Goal: Find specific page/section: Find specific page/section

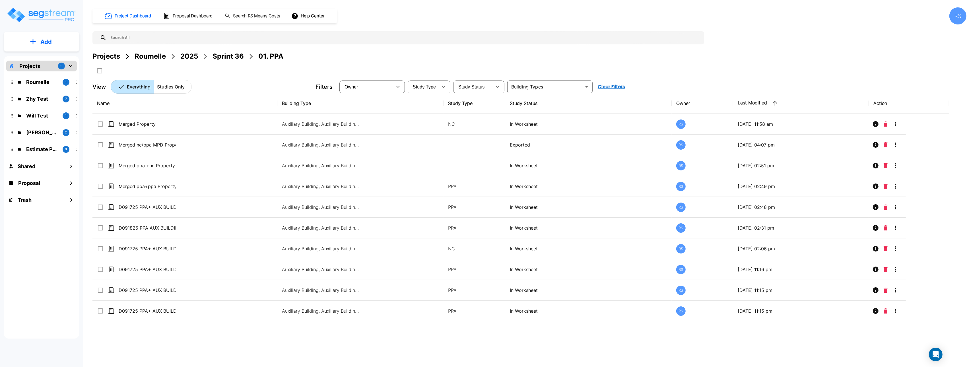
click at [690, 82] on div "Owner ​ Study Type ​ Study Status ​ ​ Clear Filters" at bounding box center [650, 87] width 623 height 13
click at [690, 61] on div "Projects Roumelle 2025 Sprint 36 01. PPA" at bounding box center [529, 56] width 874 height 10
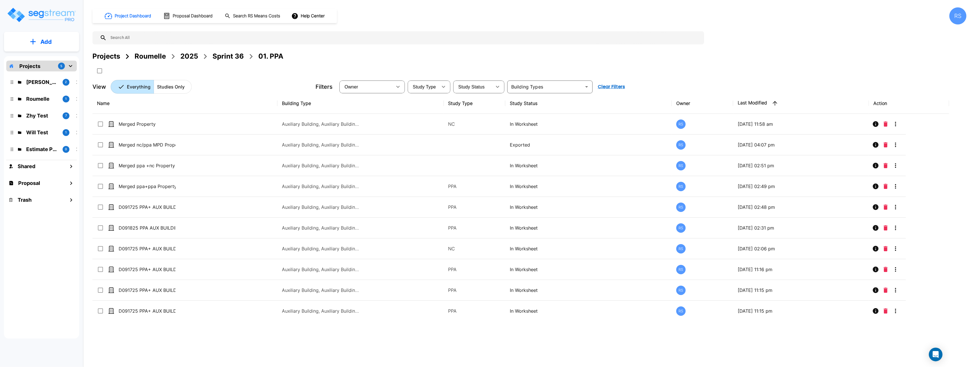
click at [690, 61] on div "Projects Roumelle 2025 Sprint 36 01. PPA" at bounding box center [529, 56] width 874 height 10
drag, startPoint x: 690, startPoint y: 61, endPoint x: 534, endPoint y: 47, distance: 156.8
click at [690, 61] on div "Projects Roumelle 2025 Sprint 36 01. PPA" at bounding box center [529, 56] width 874 height 10
